Goal: Task Accomplishment & Management: Manage account settings

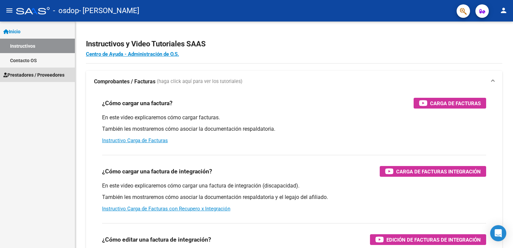
click at [35, 71] on span "Prestadores / Proveedores" at bounding box center [33, 74] width 61 height 7
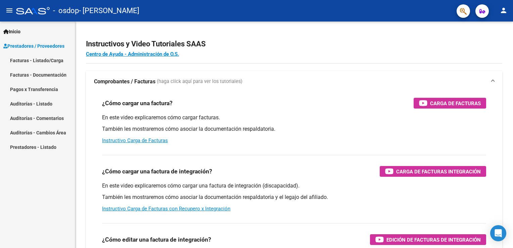
click at [54, 64] on link "Facturas - Listado/Carga" at bounding box center [37, 60] width 75 height 14
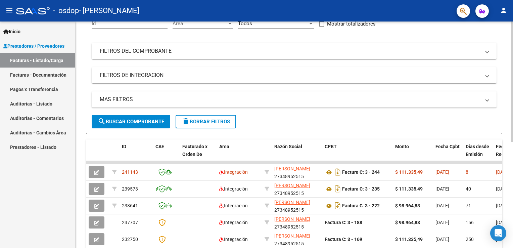
scroll to position [72, 0]
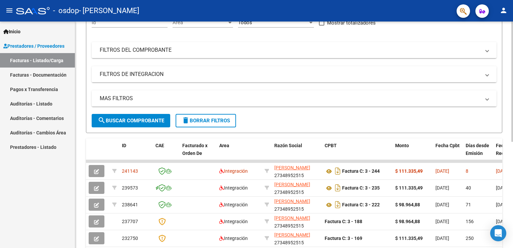
click at [512, 86] on html "menu - osdop - [PERSON_NAME] person Inicio Instructivos Contacto OS Prestadores…" at bounding box center [256, 124] width 513 height 248
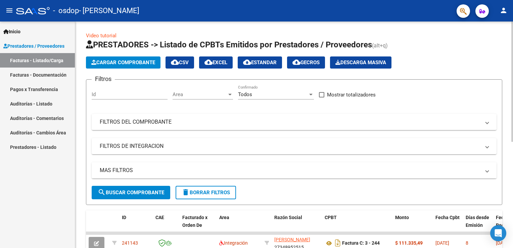
scroll to position [0, 0]
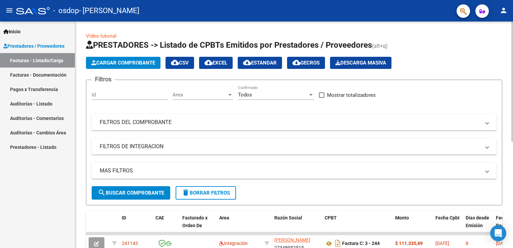
click at [512, 32] on html "menu - osdop - [PERSON_NAME] person Inicio Instructivos Contacto OS Prestadores…" at bounding box center [256, 124] width 513 height 248
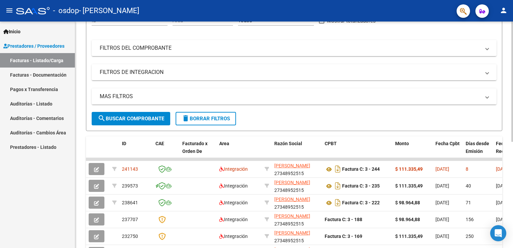
scroll to position [75, 0]
click at [512, 103] on html "menu - osdop - [PERSON_NAME] person Inicio Instructivos Contacto OS Prestadores…" at bounding box center [256, 124] width 513 height 248
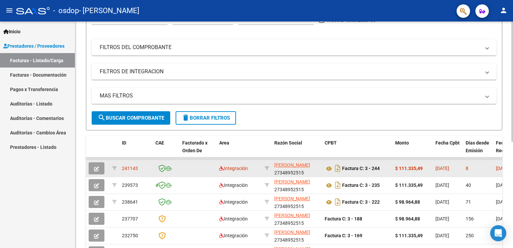
click at [463, 165] on datatable-body-cell "8" at bounding box center [478, 168] width 30 height 16
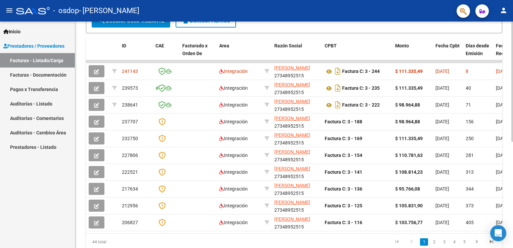
click at [512, 179] on html "menu - osdop - [PERSON_NAME] person Inicio Instructivos Contacto OS Prestadores…" at bounding box center [256, 124] width 513 height 248
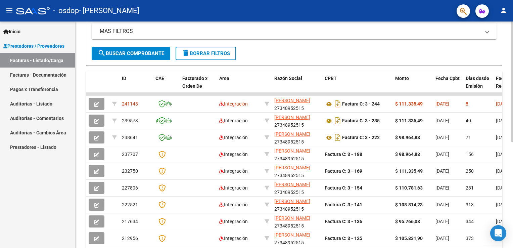
scroll to position [139, 0]
click at [512, 137] on html "menu - osdop - [PERSON_NAME] person Inicio Instructivos Contacto OS Prestadores…" at bounding box center [256, 124] width 513 height 248
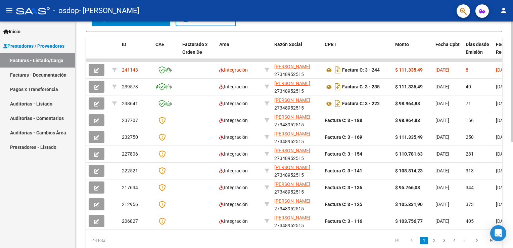
scroll to position [178, 0]
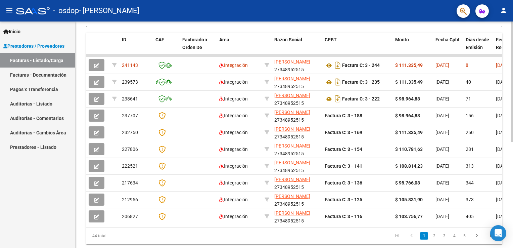
click at [512, 123] on html "menu - osdop - [PERSON_NAME] person Inicio Instructivos Contacto OS Prestadores…" at bounding box center [256, 124] width 513 height 248
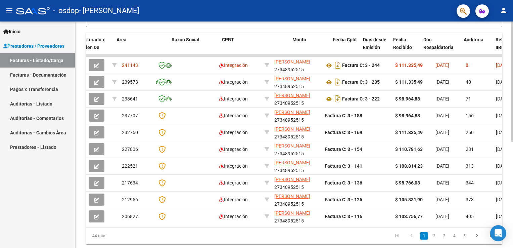
scroll to position [0, 122]
